Goal: Task Accomplishment & Management: Manage account settings

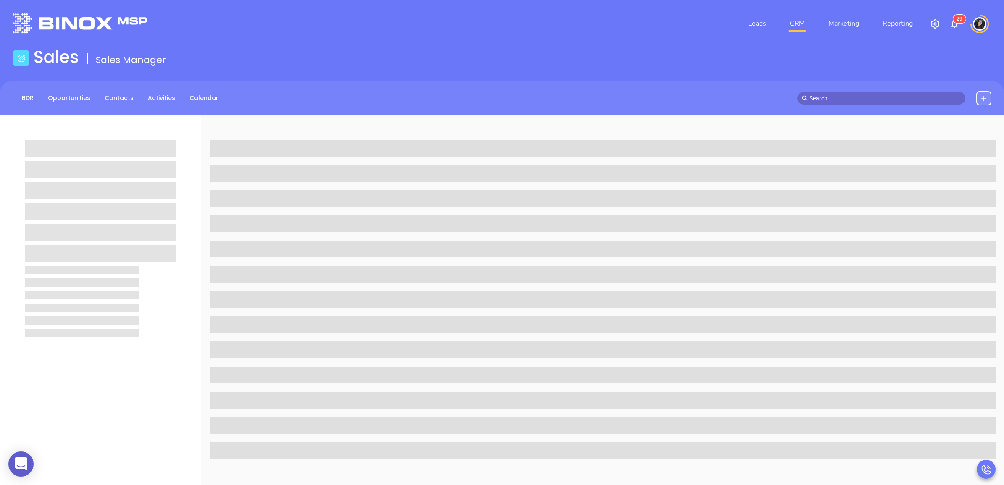
click at [858, 101] on input "text" at bounding box center [884, 98] width 151 height 9
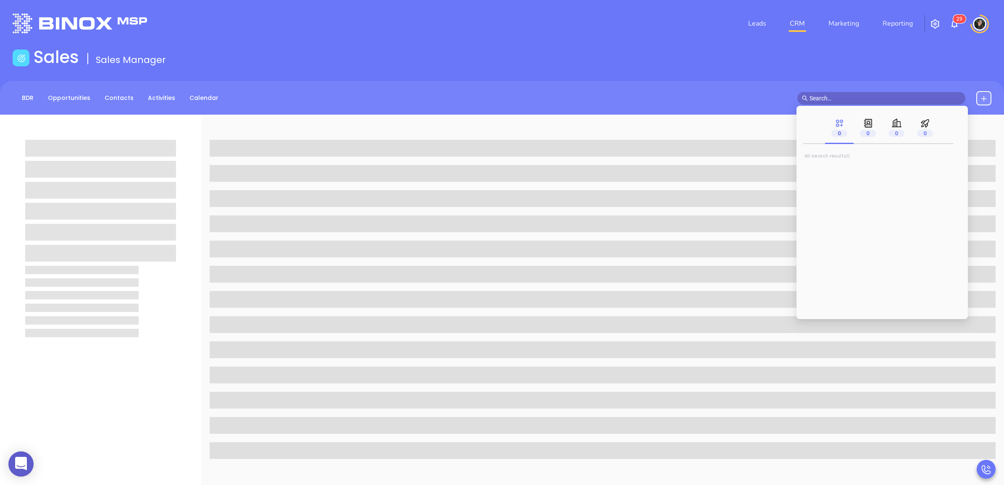
paste input "[PERSON_NAME][EMAIL_ADDRESS][DOMAIN_NAME]"
type input "[PERSON_NAME][EMAIL_ADDRESS][DOMAIN_NAME]"
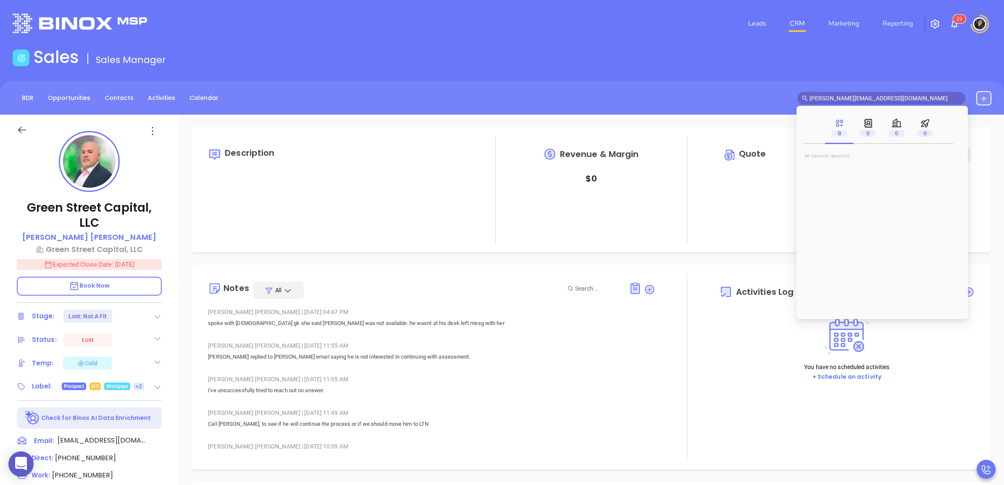
type input "[DATE]"
type input "[PERSON_NAME]"
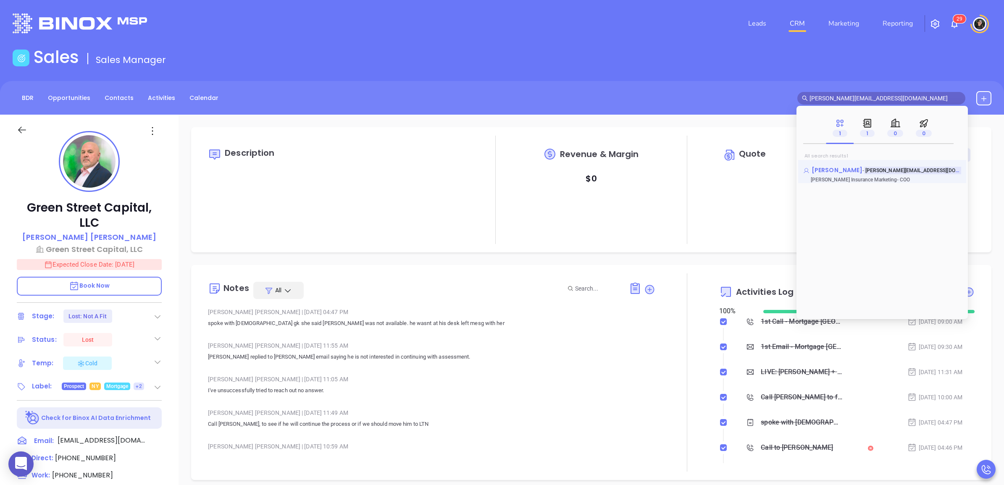
type input "[PERSON_NAME][EMAIL_ADDRESS][DOMAIN_NAME]"
click at [833, 168] on span "[PERSON_NAME]" at bounding box center [836, 170] width 51 height 8
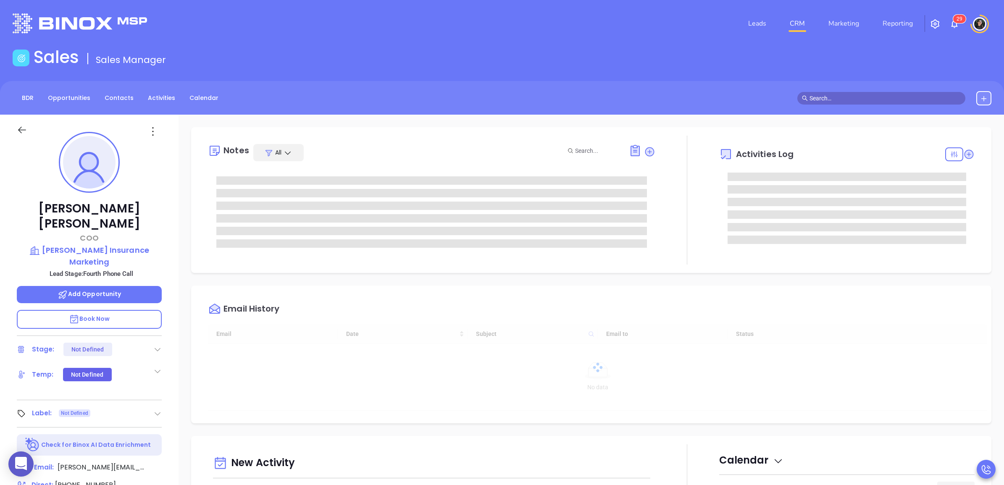
type input "[PERSON_NAME]"
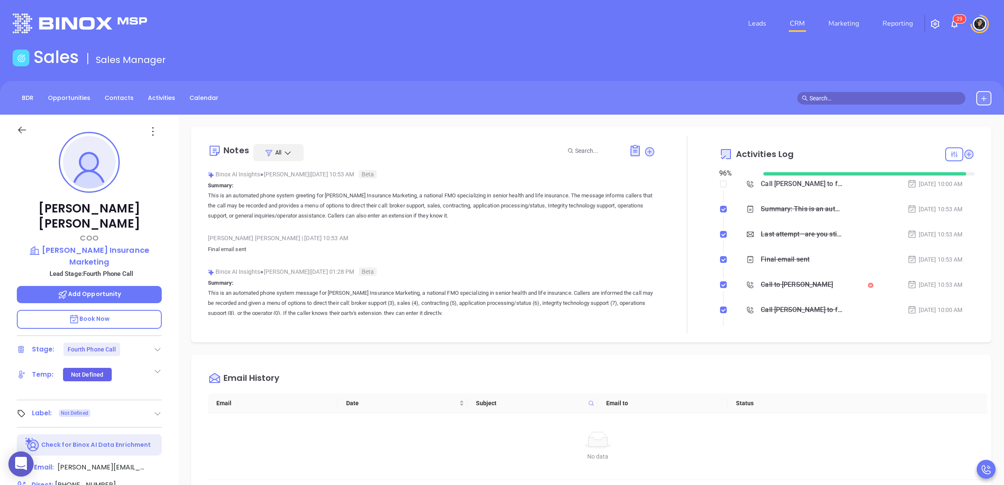
scroll to position [171, 0]
